Goal: Task Accomplishment & Management: Complete application form

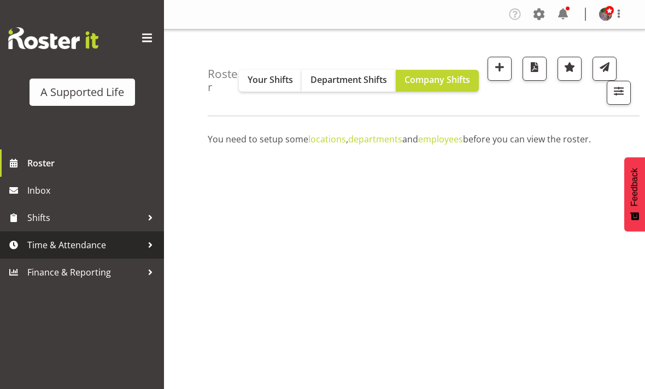
click at [146, 246] on div at bounding box center [150, 245] width 16 height 16
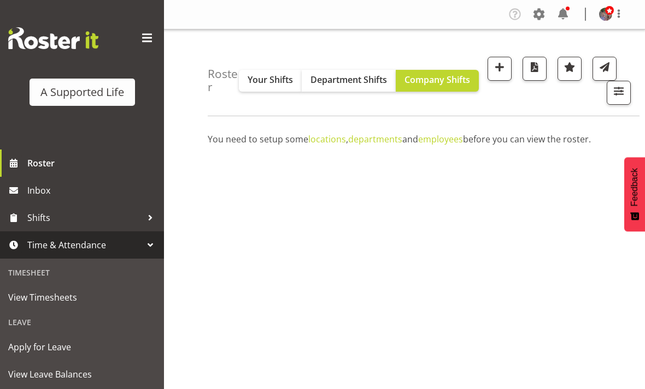
click at [75, 347] on span "Apply for Leave" at bounding box center [81, 347] width 147 height 16
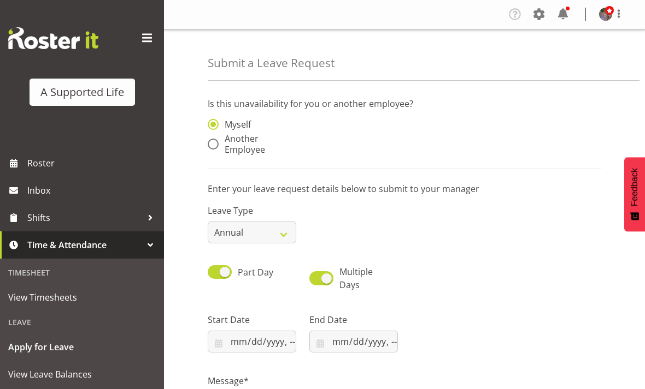
click at [212, 142] on span at bounding box center [213, 144] width 11 height 11
click at [212, 142] on input "Another Employee" at bounding box center [211, 144] width 7 height 7
radio input "true"
click at [374, 133] on input "text" at bounding box center [353, 130] width 88 height 22
click at [377, 149] on link "Linda Jade Johnston" at bounding box center [361, 157] width 105 height 20
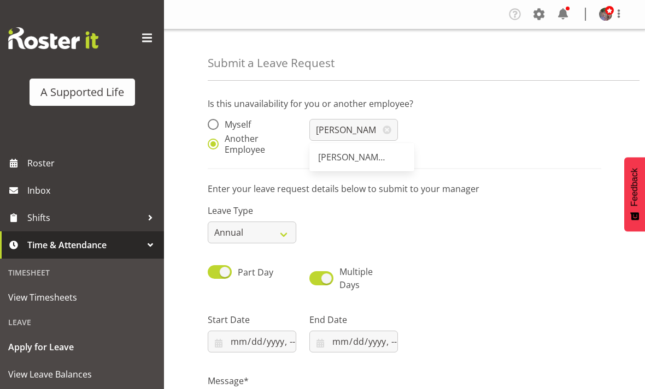
type input "[PERSON_NAME] [PERSON_NAME]"
click at [279, 234] on select "Annual Sick Bereavement Domestic Violence Parental Jury Service Day In Lieu Oth…" at bounding box center [252, 233] width 88 height 22
select select "Sick"
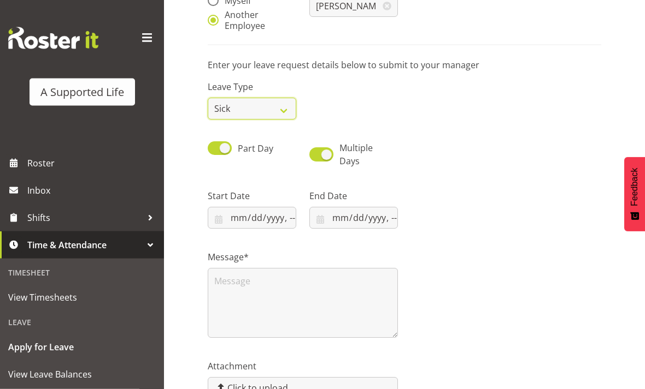
scroll to position [129, 0]
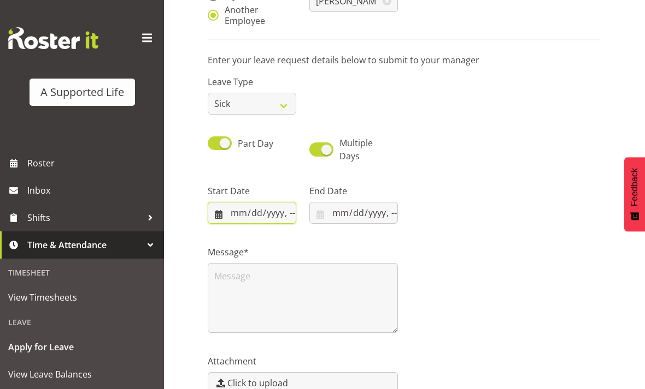
click at [263, 209] on input "datetime-local" at bounding box center [252, 213] width 88 height 22
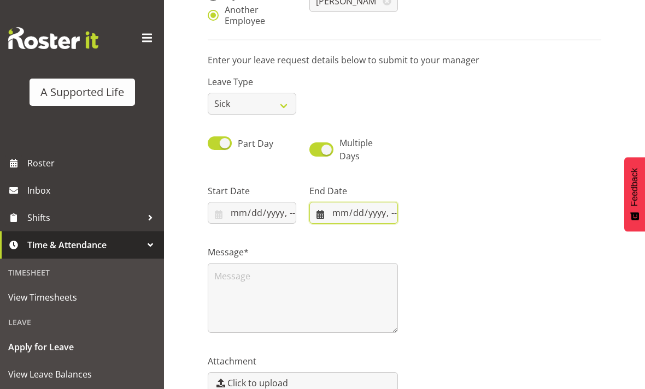
click at [373, 220] on input "datetime-local" at bounding box center [353, 213] width 88 height 22
type input "2025-08-19T16:00"
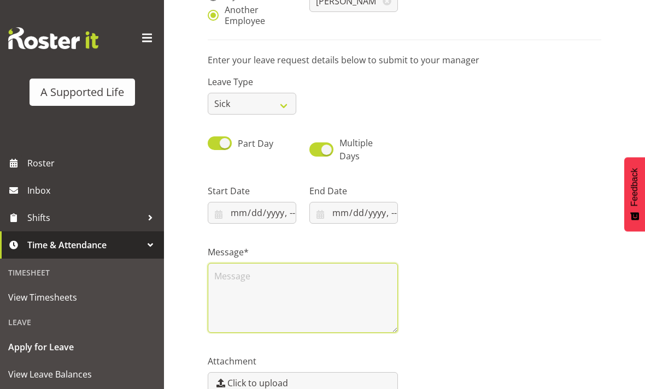
click at [378, 293] on textarea at bounding box center [303, 298] width 190 height 70
type input "2025-08-19T16:30"
type textarea "s"
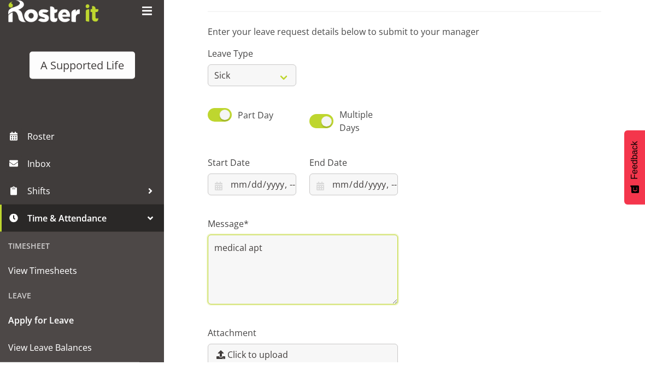
scroll to position [181, 0]
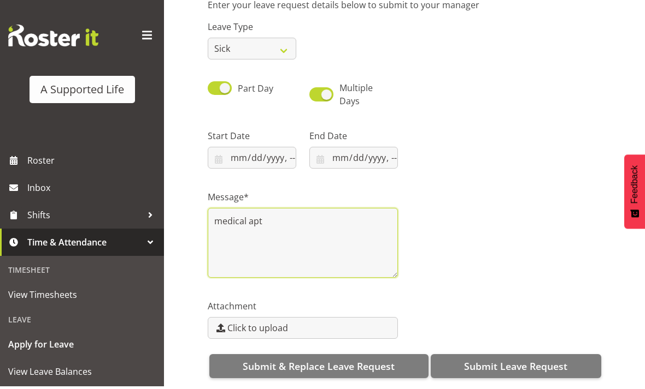
type textarea "medical apt"
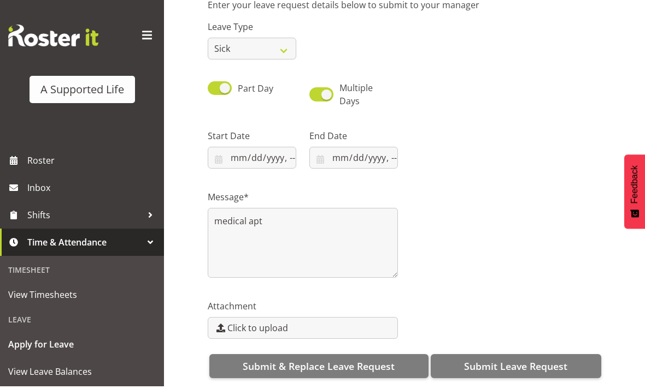
click at [583, 365] on button "Submit Leave Request" at bounding box center [515, 369] width 170 height 24
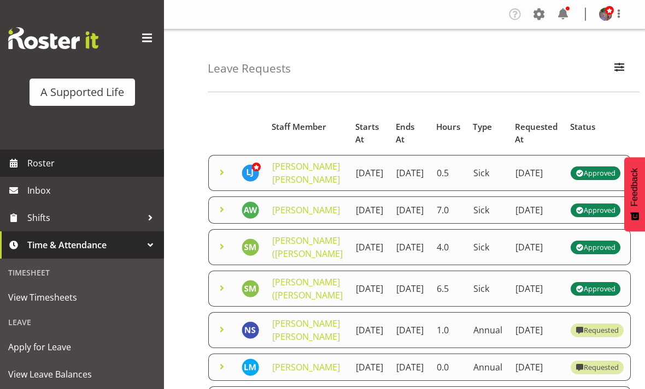
click at [25, 163] on link "Roster" at bounding box center [82, 163] width 164 height 27
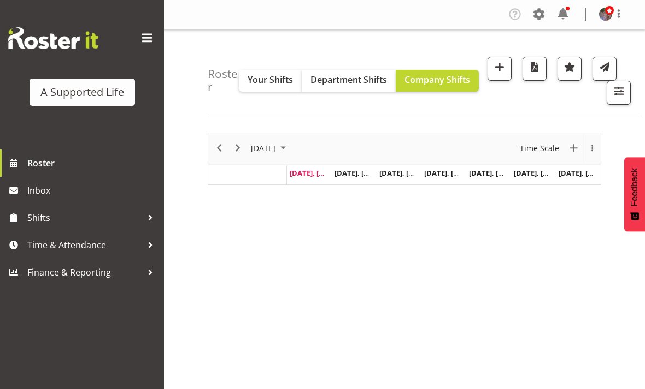
click at [25, 160] on link "Roster" at bounding box center [82, 163] width 164 height 27
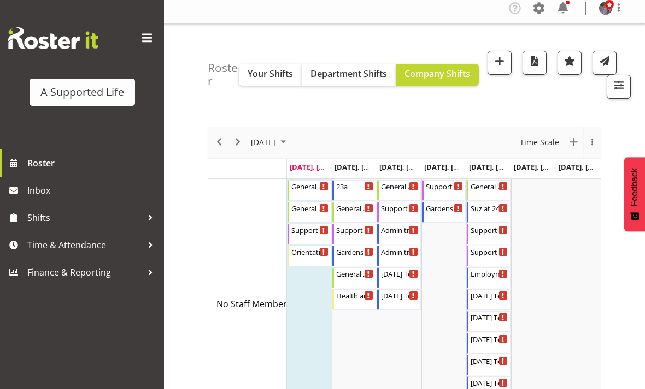
scroll to position [69, 0]
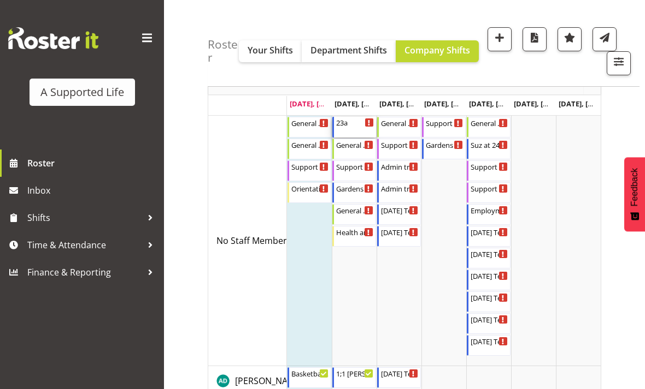
click at [361, 134] on div "23a 7:00 AM - 9:00 AM" at bounding box center [355, 127] width 38 height 21
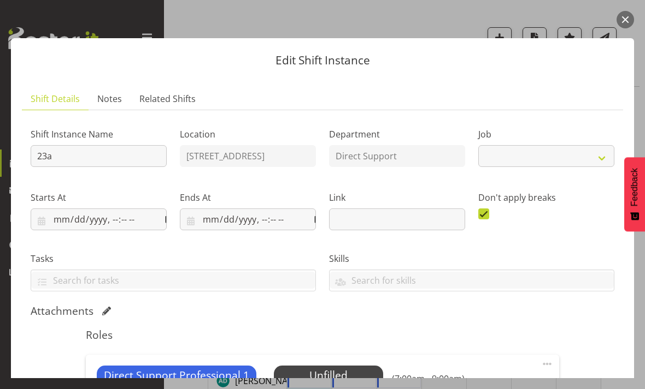
select select "4112"
click at [625, 25] on button "button" at bounding box center [624, 19] width 17 height 17
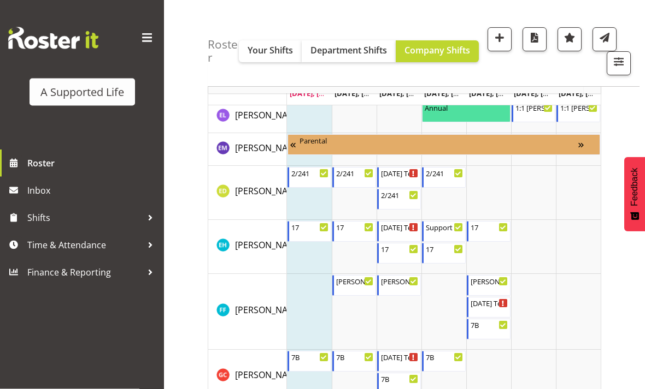
scroll to position [2099, 0]
click at [348, 233] on div "17 12:30 PM - 4:30 PM" at bounding box center [355, 231] width 38 height 21
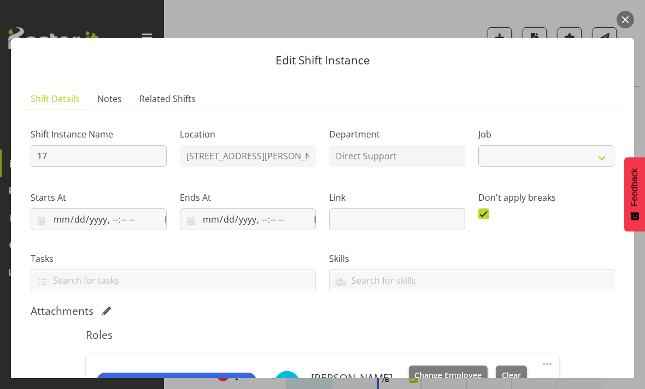
select select "4112"
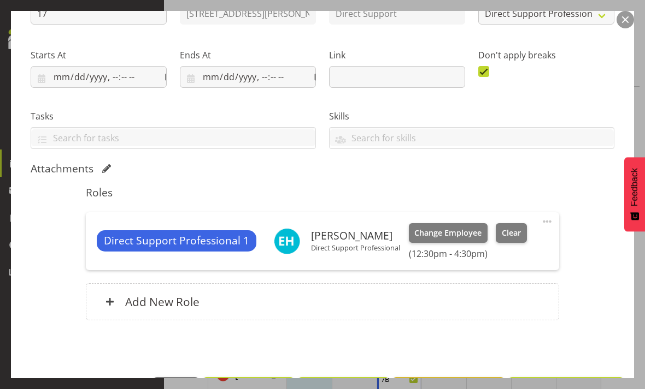
scroll to position [143, 0]
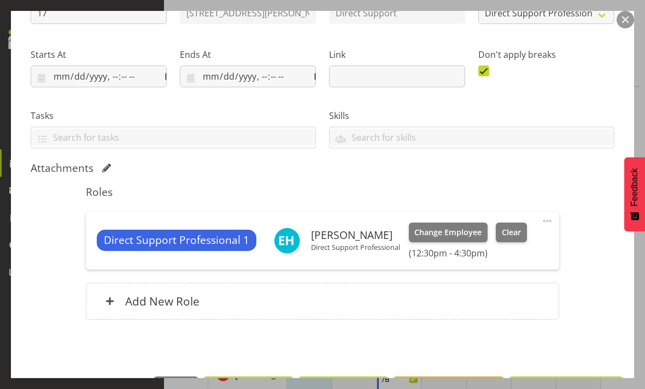
click at [625, 16] on button "button" at bounding box center [624, 19] width 17 height 17
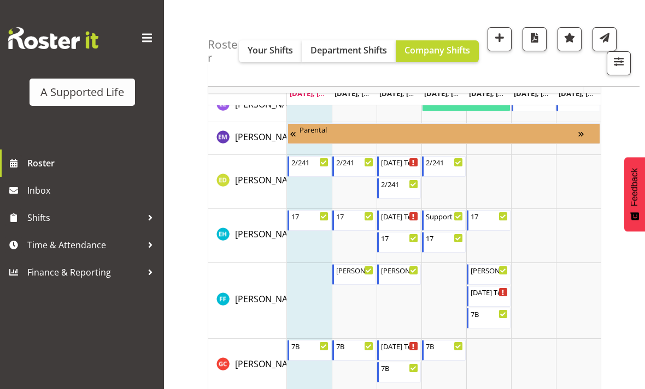
scroll to position [2111, 0]
